Goal: Check status

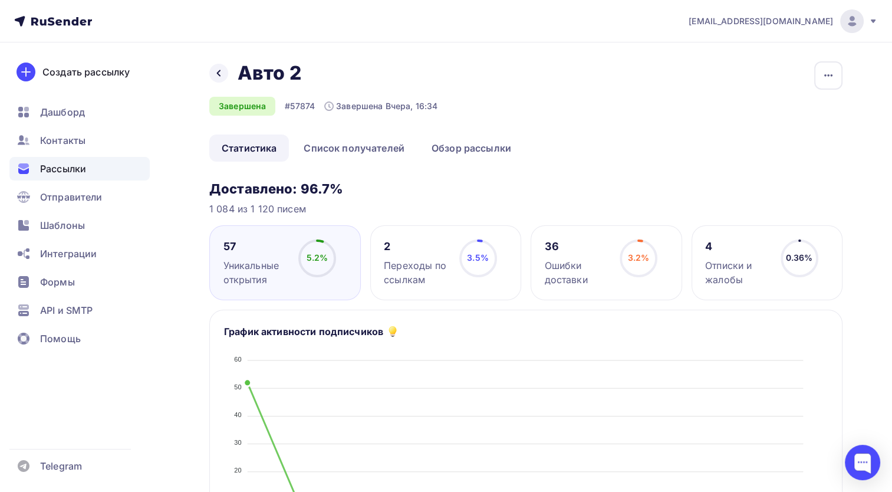
click at [0, 0] on icon at bounding box center [0, 0] width 0 height 0
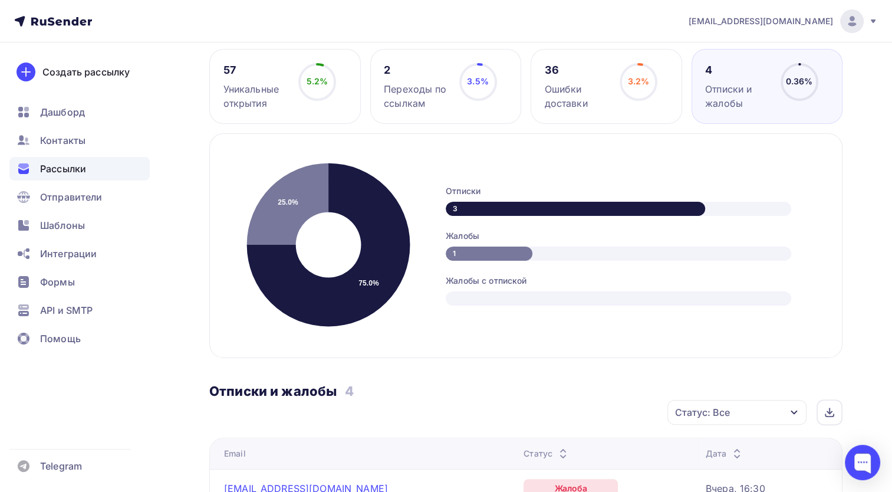
scroll to position [177, 0]
click at [492, 230] on div "Жалобы" at bounding box center [632, 235] width 373 height 12
click at [484, 254] on div "1" at bounding box center [489, 253] width 87 height 14
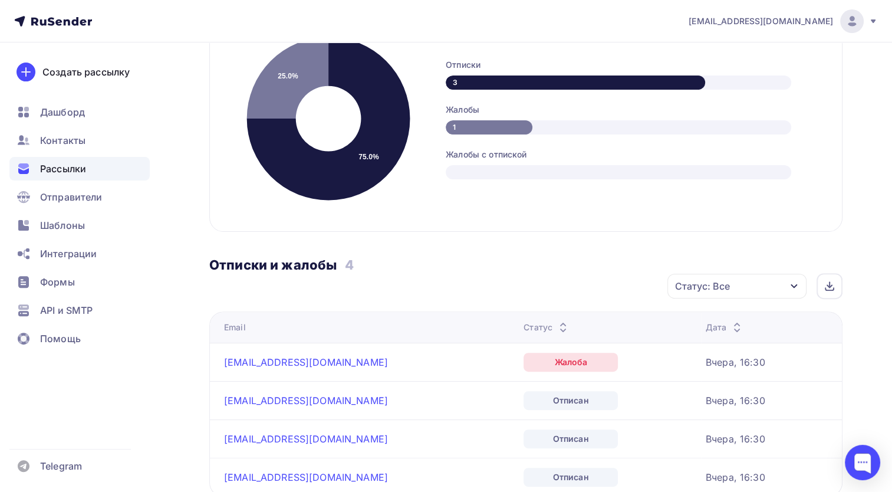
scroll to position [354, 0]
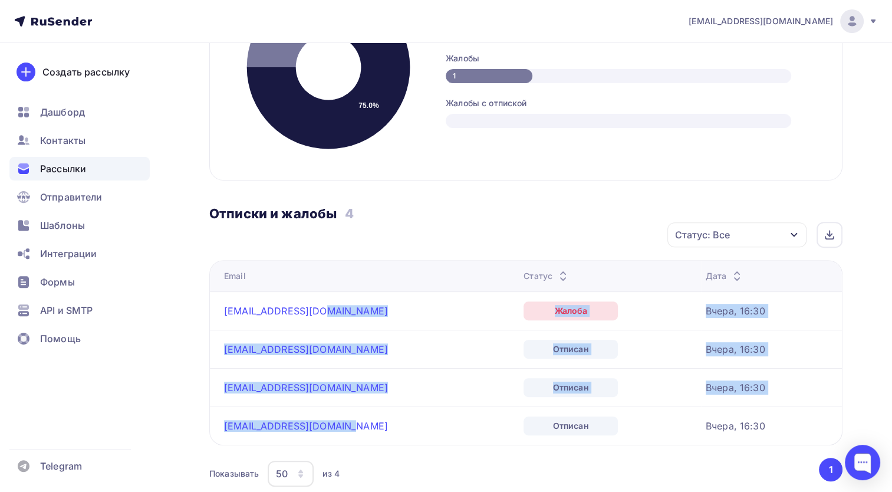
drag, startPoint x: 362, startPoint y: 304, endPoint x: 378, endPoint y: 410, distance: 106.8
click at [378, 410] on tbody "9005748562@mail.ru Жалоба Вчера, 16:30 vpshpaklevka@mail.ru Отписан Вчера, 16:3…" at bounding box center [526, 367] width 632 height 153
click at [378, 410] on td "center.at.spb@gmail.com" at bounding box center [364, 425] width 309 height 38
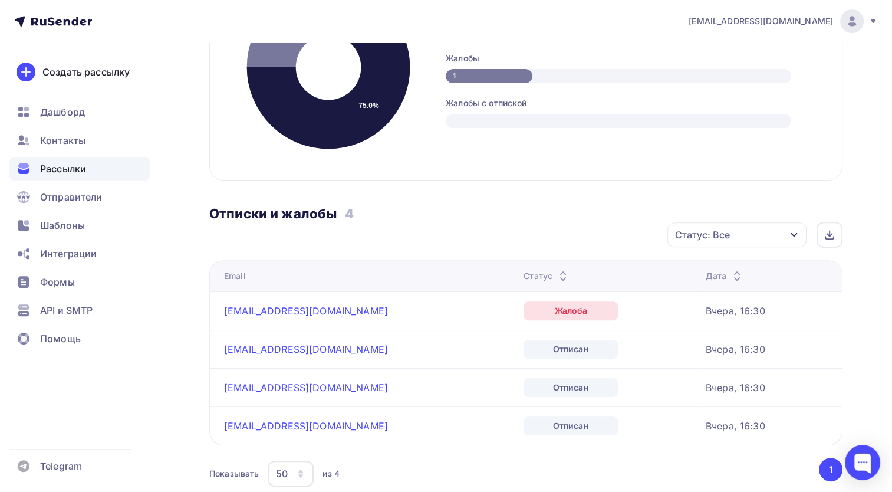
click at [523, 417] on div "Отписан" at bounding box center [570, 425] width 94 height 19
click at [473, 441] on td "center.at.spb@gmail.com" at bounding box center [364, 425] width 309 height 38
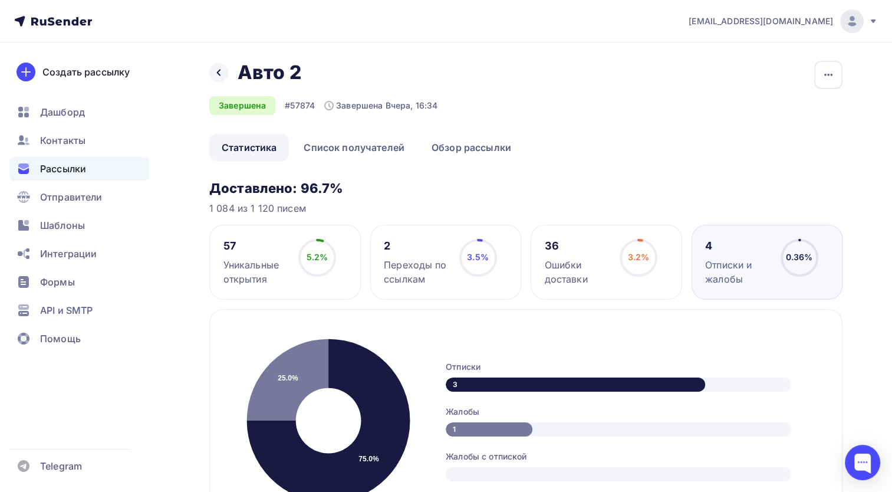
scroll to position [0, 0]
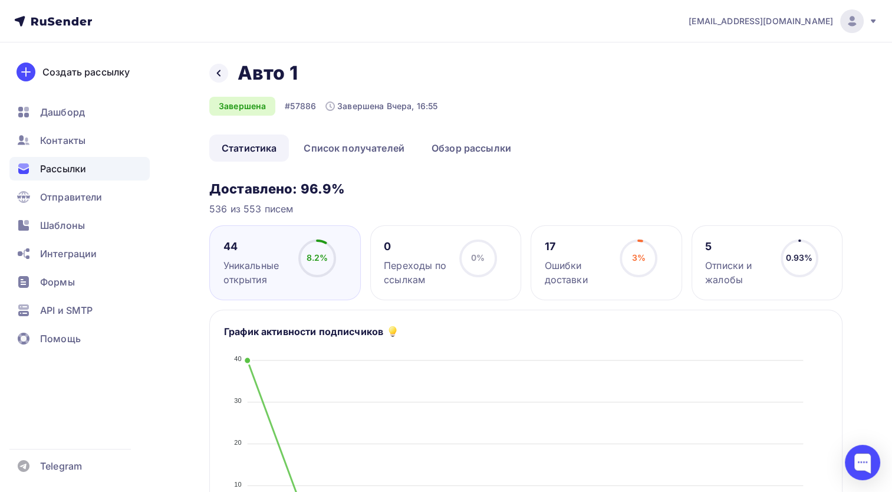
click at [819, 253] on div "0.93% 0.93%" at bounding box center [799, 262] width 59 height 47
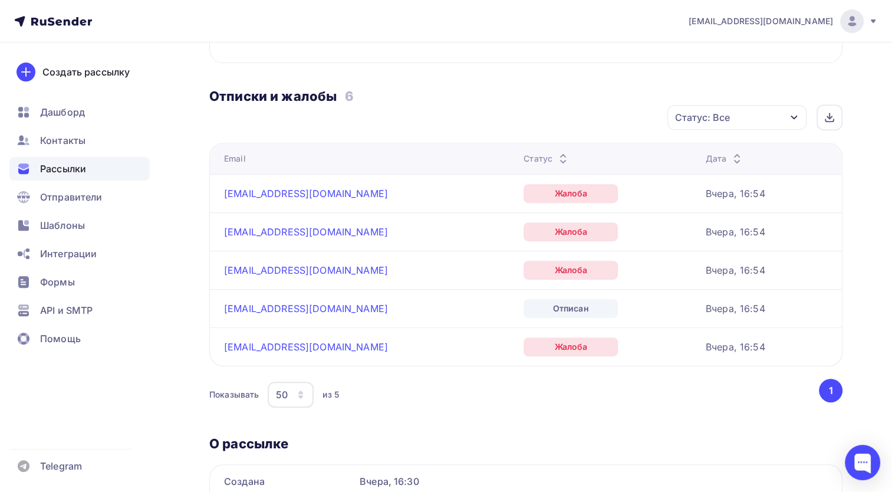
scroll to position [472, 0]
drag, startPoint x: 574, startPoint y: 107, endPoint x: 660, endPoint y: 319, distance: 229.0
click at [660, 319] on div "Статус: Все Статус Отписан Жалоба Отменить Применить Email Статус Дата [EMAIL_A…" at bounding box center [525, 257] width 633 height 306
drag, startPoint x: 660, startPoint y: 319, endPoint x: 635, endPoint y: 375, distance: 61.0
click at [635, 375] on div "Email Статус Дата [EMAIL_ADDRESS][DOMAIN_NAME] Жалоба Вчера, 16:54 [EMAIL_ADDRE…" at bounding box center [525, 276] width 633 height 268
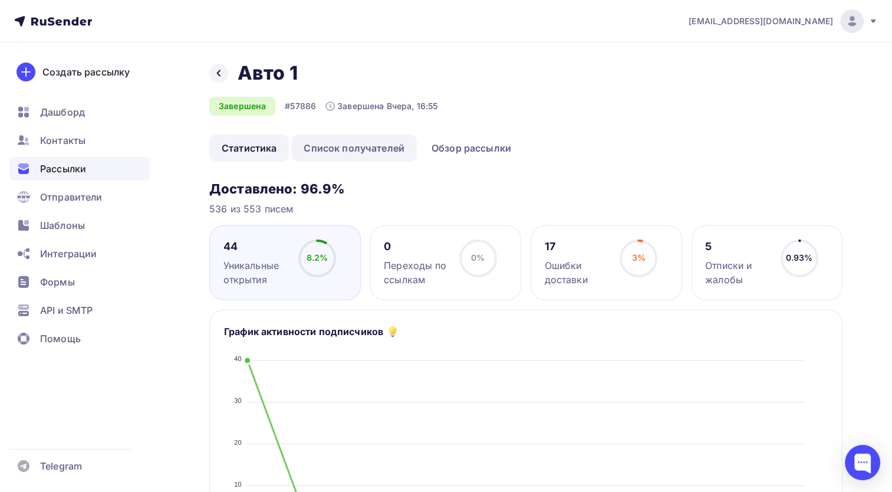
click at [342, 161] on link "Список получателей" at bounding box center [354, 147] width 126 height 27
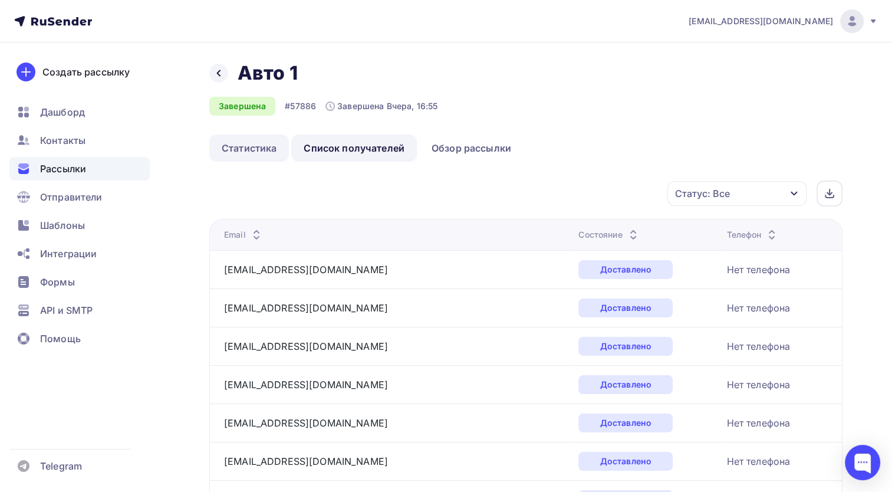
click at [266, 154] on link "Статистика" at bounding box center [249, 147] width 80 height 27
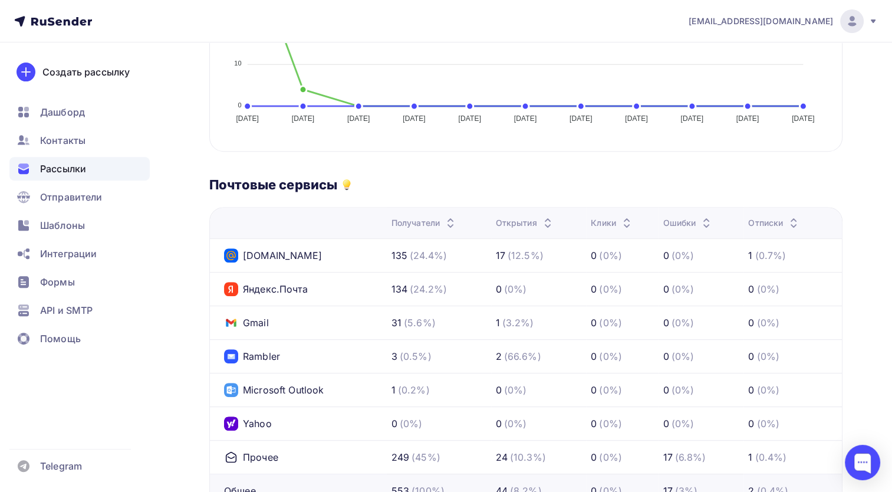
scroll to position [472, 0]
